Goal: Task Accomplishment & Management: Complete application form

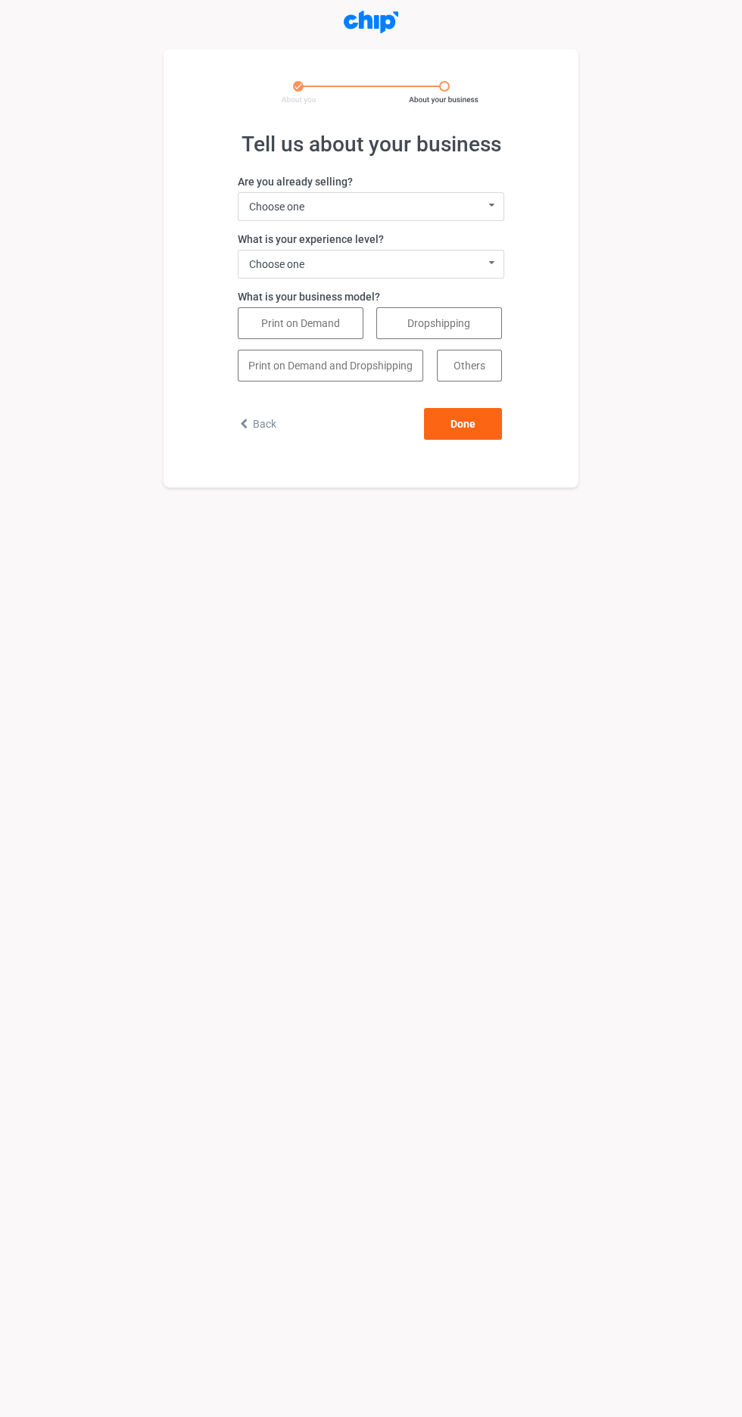
click at [491, 205] on icon at bounding box center [492, 205] width 20 height 25
click at [481, 239] on div "I sell with a different system" at bounding box center [370, 234] width 265 height 28
click at [491, 263] on icon at bounding box center [492, 262] width 20 height 25
click at [456, 302] on div "0 - 1 year (I'm just getting started)" at bounding box center [370, 292] width 265 height 28
click at [338, 326] on button "Print on Demand" at bounding box center [301, 323] width 126 height 32
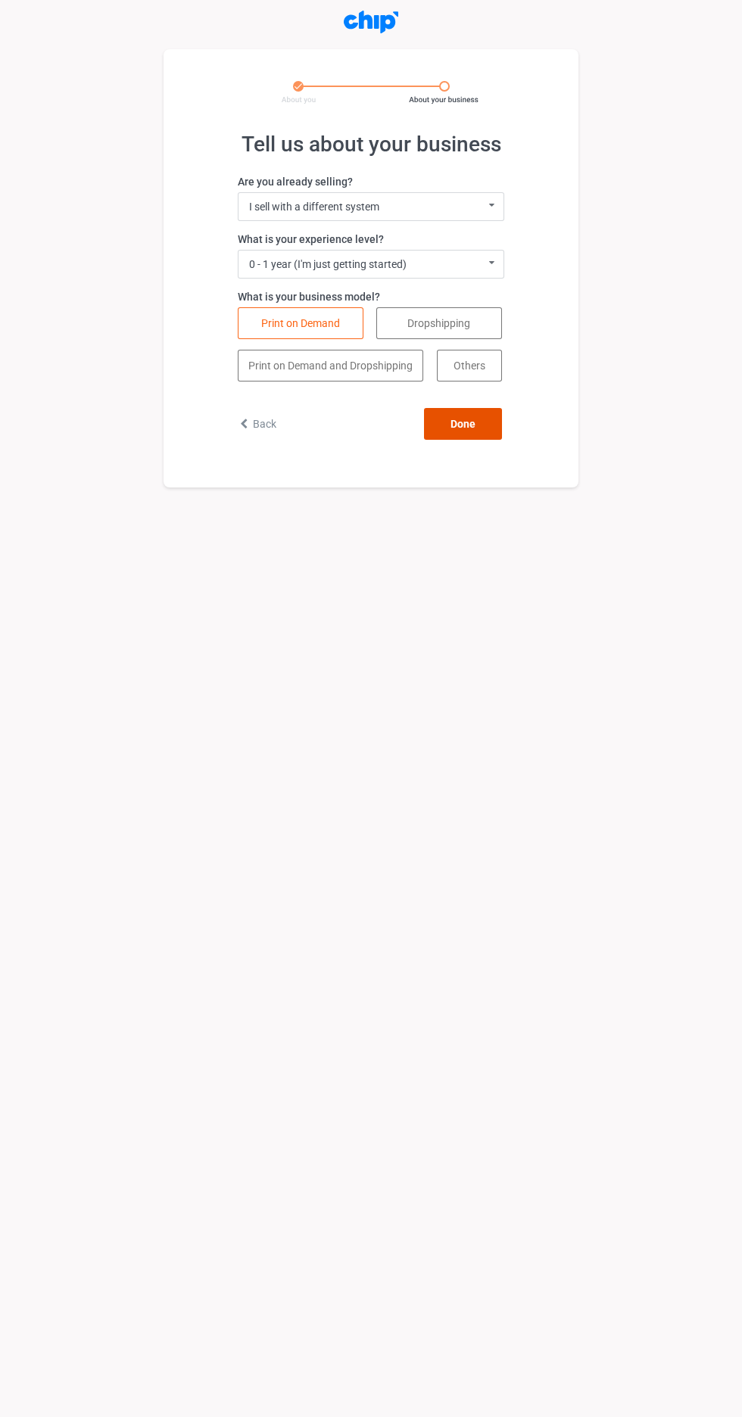
click at [487, 425] on button "Done" at bounding box center [463, 424] width 78 height 32
